Goal: Task Accomplishment & Management: Manage account settings

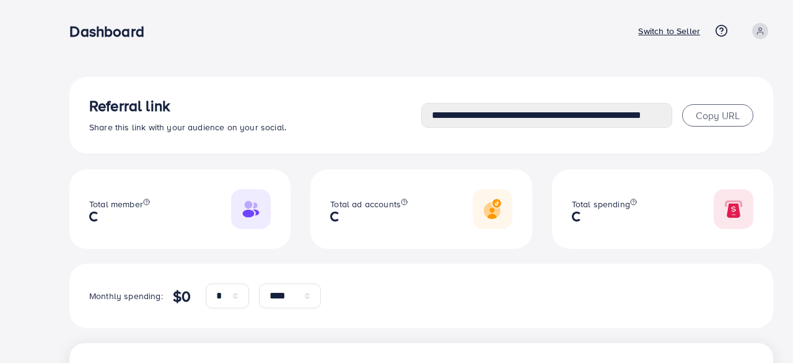
select select "*"
select select "****"
select select "*"
select select "****"
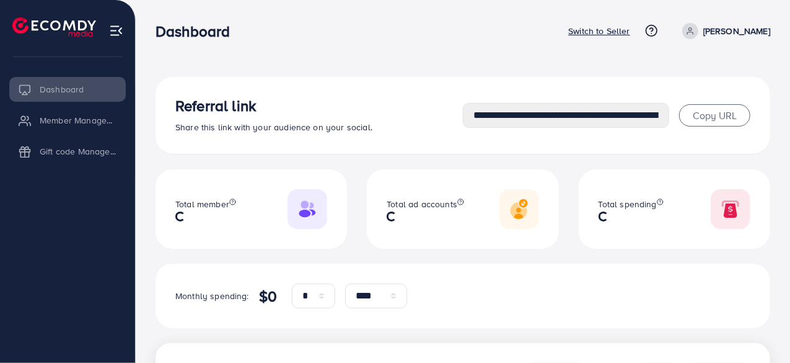
type input "**********"
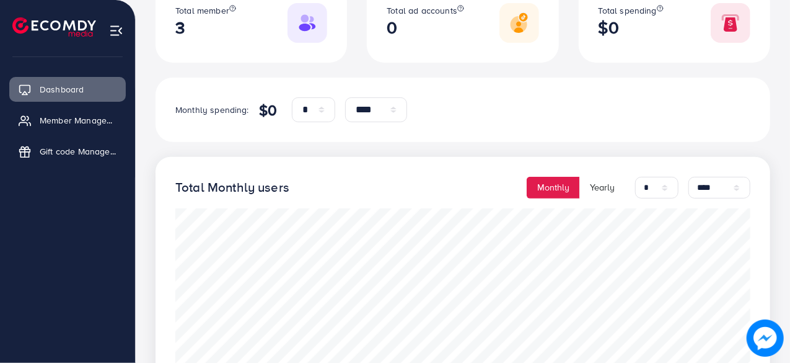
scroll to position [62, 0]
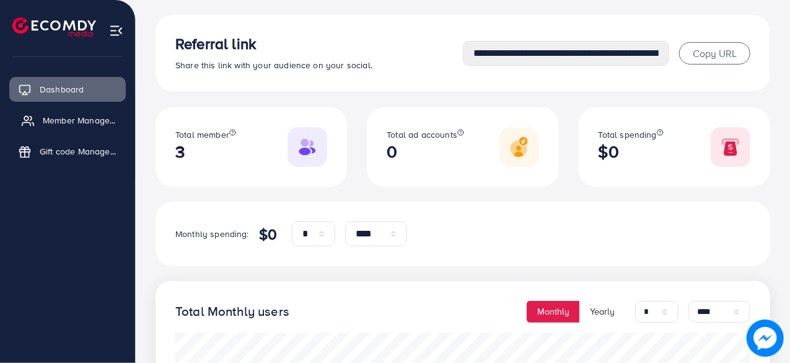
click at [57, 117] on span "Member Management" at bounding box center [81, 120] width 77 height 12
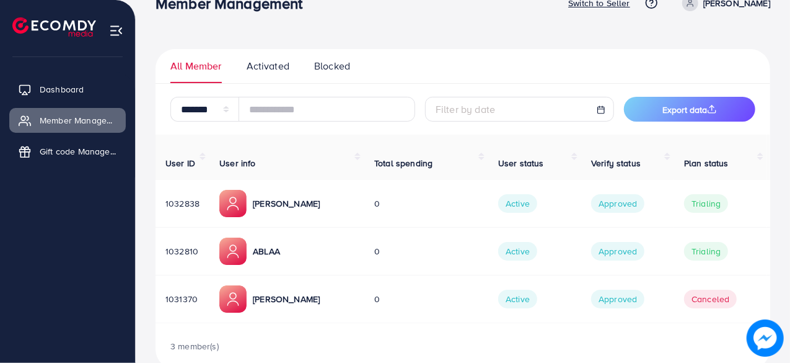
scroll to position [43, 0]
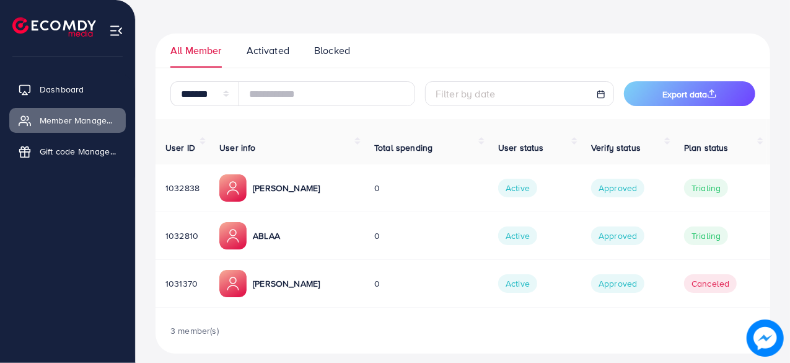
click at [282, 180] on p "Noman Masood" at bounding box center [286, 187] width 67 height 15
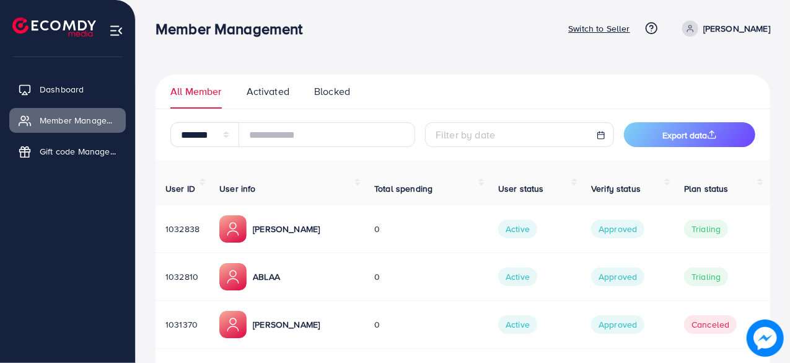
scroll to position [0, 0]
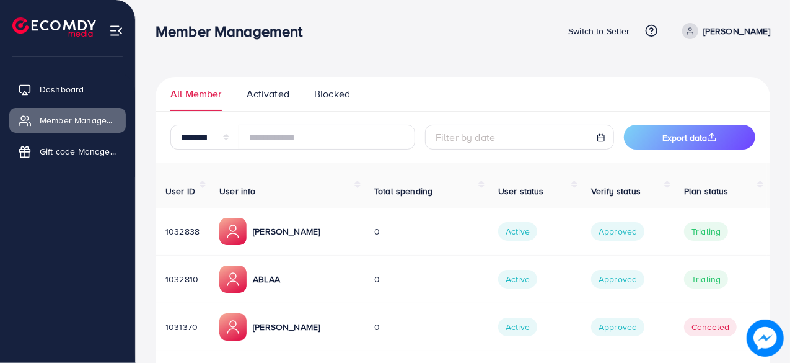
click at [272, 272] on p "ABLAA" at bounding box center [266, 279] width 27 height 15
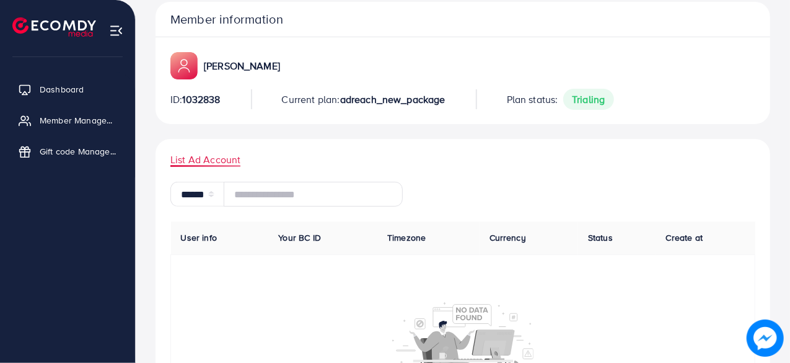
scroll to position [110, 0]
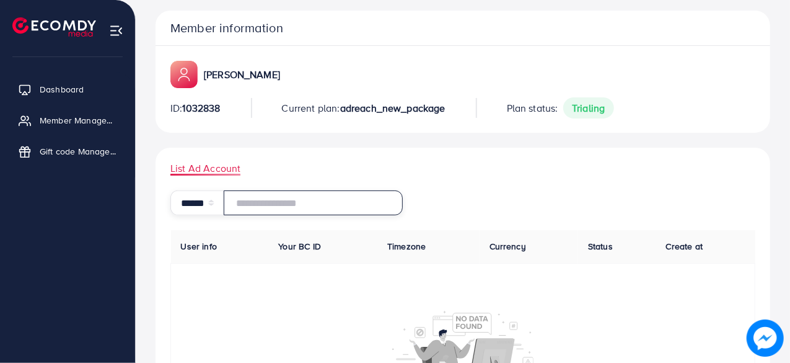
drag, startPoint x: 301, startPoint y: 199, endPoint x: 320, endPoint y: 198, distance: 19.3
click at [304, 198] on input "text" at bounding box center [313, 202] width 179 height 25
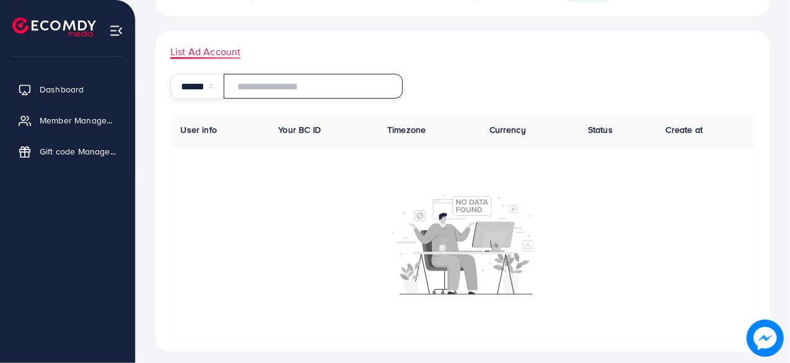
scroll to position [234, 0]
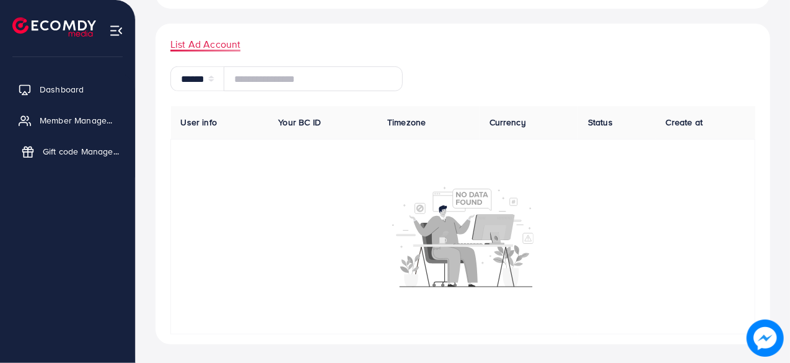
click at [61, 151] on span "Gift code Management" at bounding box center [81, 151] width 77 height 12
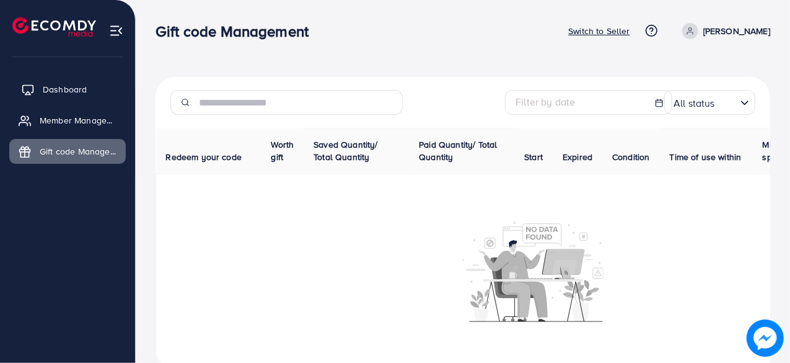
click at [58, 86] on span "Dashboard" at bounding box center [65, 89] width 44 height 12
select select "*"
select select "****"
select select "*"
select select "****"
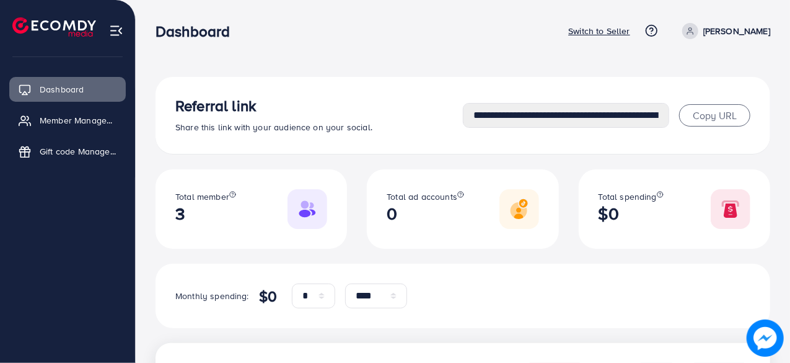
click at [630, 28] on p "Switch to Seller" at bounding box center [599, 31] width 62 height 15
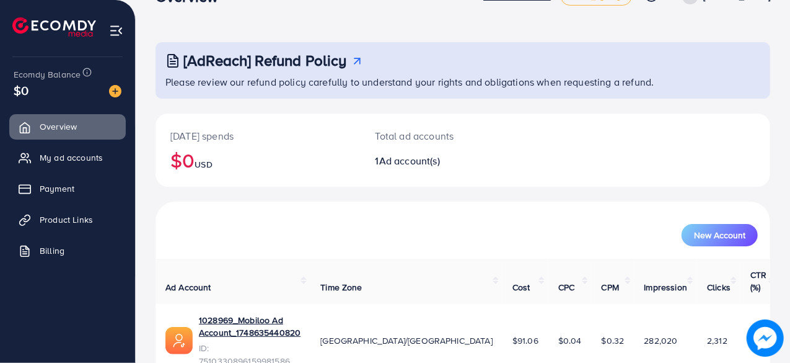
scroll to position [63, 0]
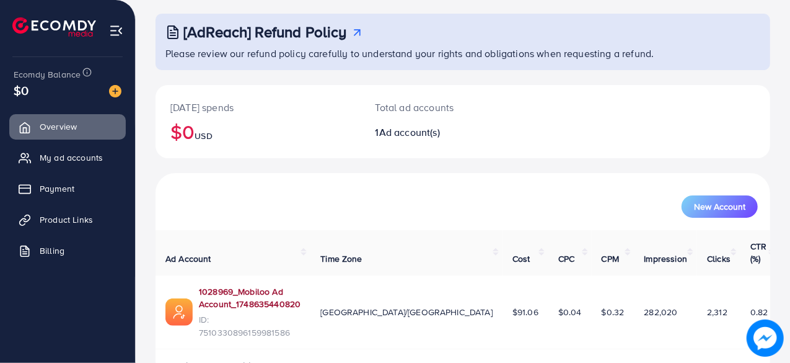
click at [301, 285] on link "1028969_Mobiloo Ad Account_1748635440820" at bounding box center [250, 297] width 102 height 25
click at [33, 164] on icon at bounding box center [28, 158] width 12 height 12
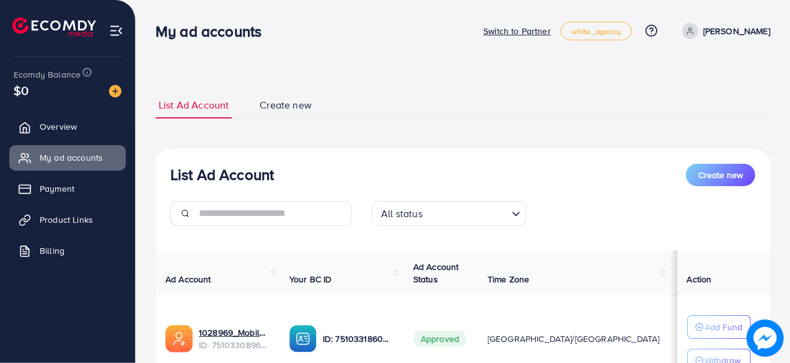
scroll to position [108, 0]
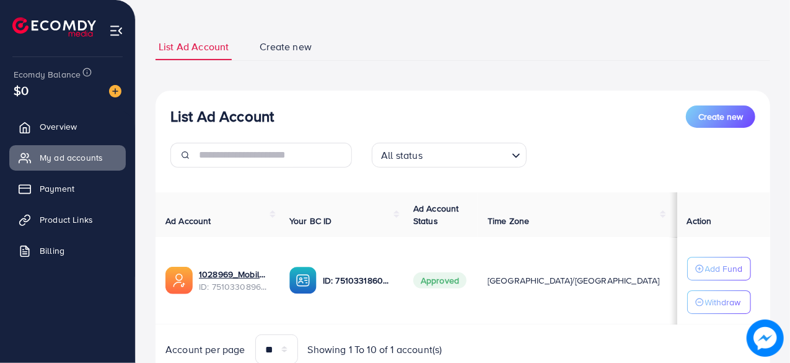
scroll to position [108, 0]
